Goal: Task Accomplishment & Management: Manage account settings

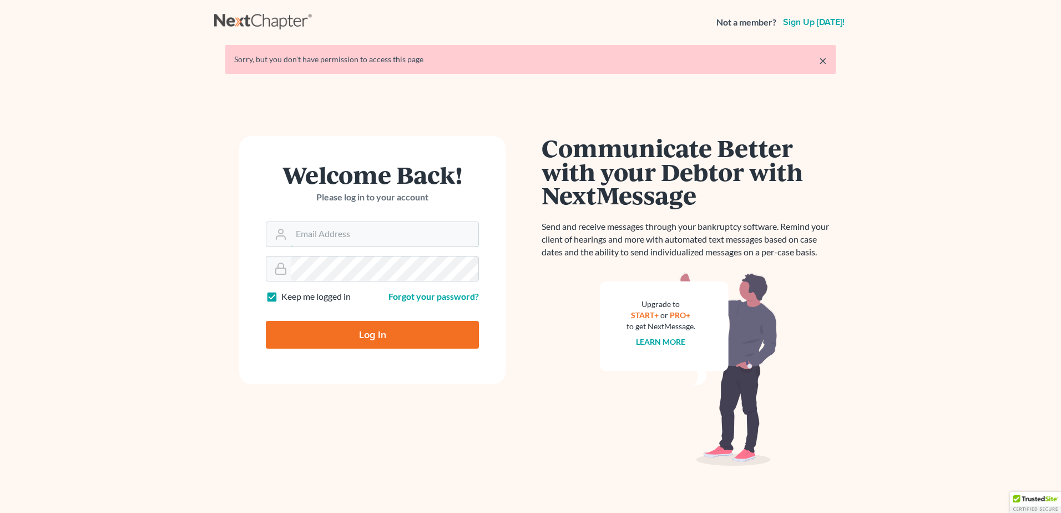
type input "[EMAIL_ADDRESS][DOMAIN_NAME]"
drag, startPoint x: 181, startPoint y: 458, endPoint x: 217, endPoint y: 434, distance: 43.4
click at [202, 443] on main "× Sorry, but you don't have permission to access this page Welcome Back! Please…" at bounding box center [530, 270] width 1061 height 453
click at [365, 329] on input "Log In" at bounding box center [372, 335] width 213 height 28
type input "Thinking..."
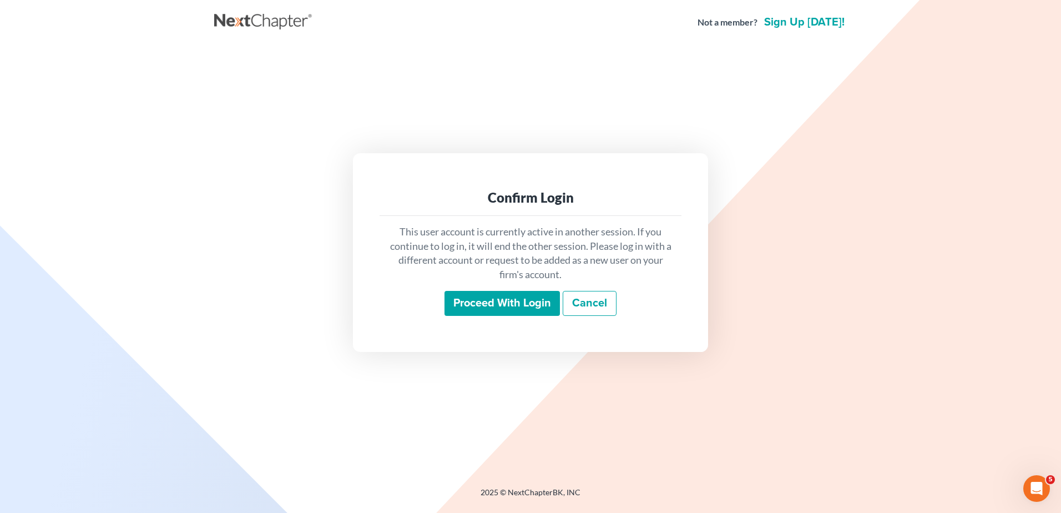
click at [486, 304] on input "Proceed with login" at bounding box center [501, 304] width 115 height 26
